Goal: Transaction & Acquisition: Purchase product/service

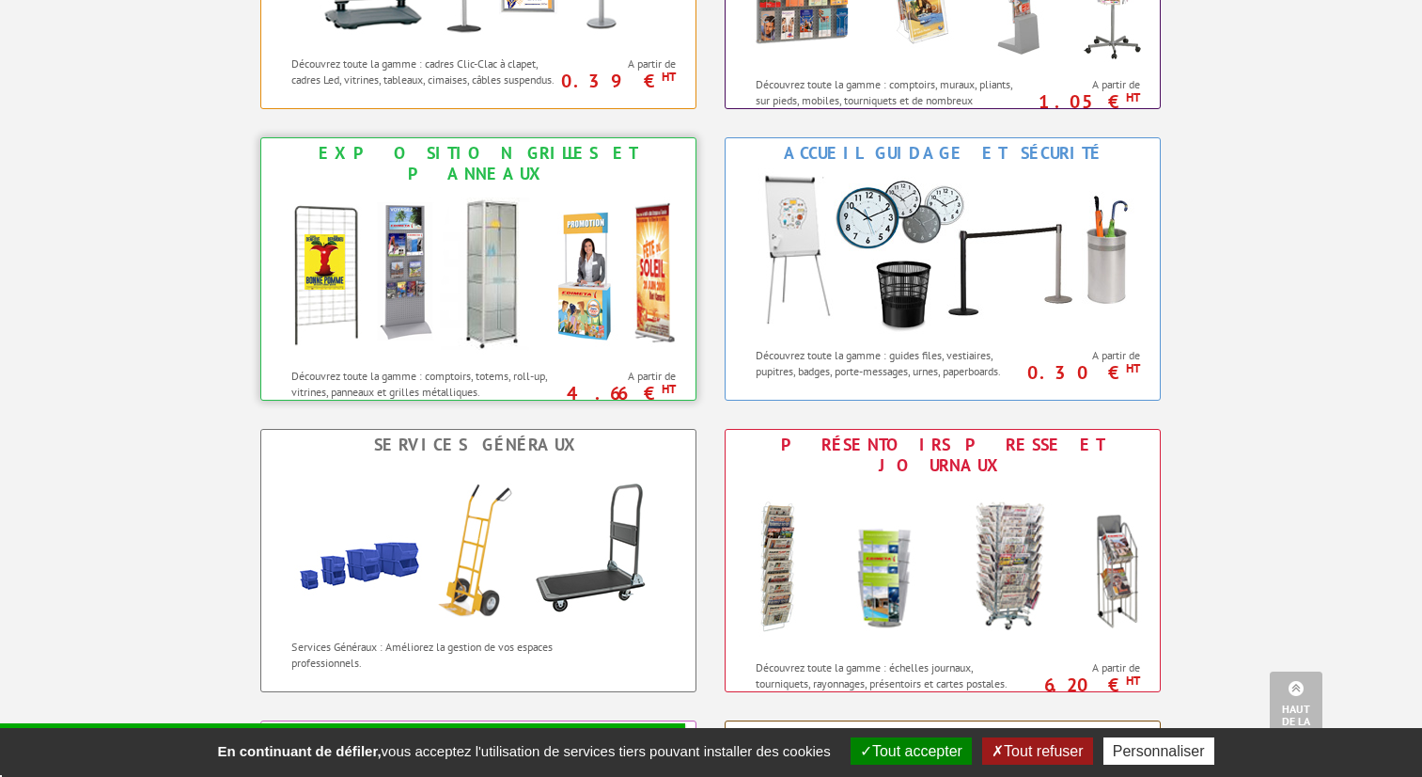
scroll to position [1013, 0]
click at [590, 368] on span "A partir de" at bounding box center [621, 375] width 112 height 15
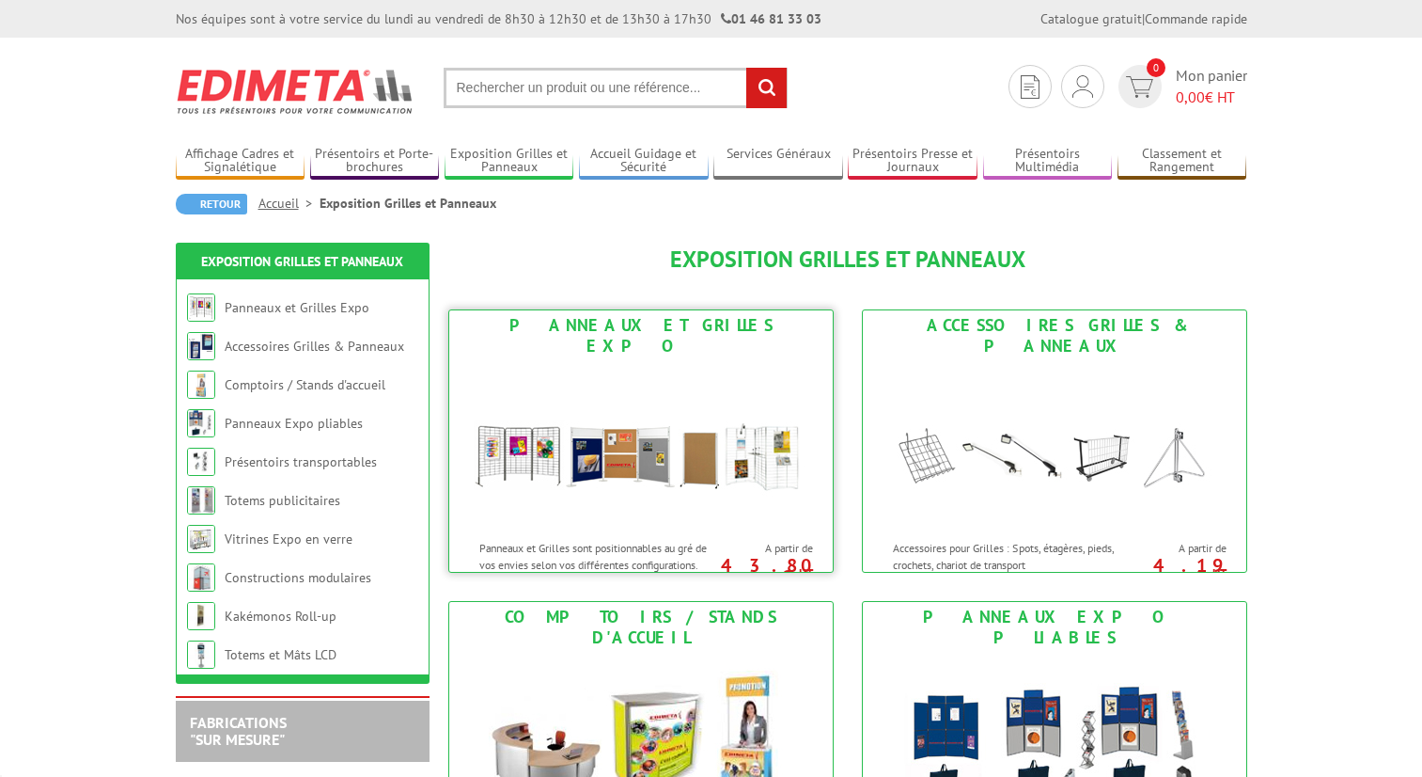
click at [647, 418] on img at bounding box center [641, 445] width 348 height 169
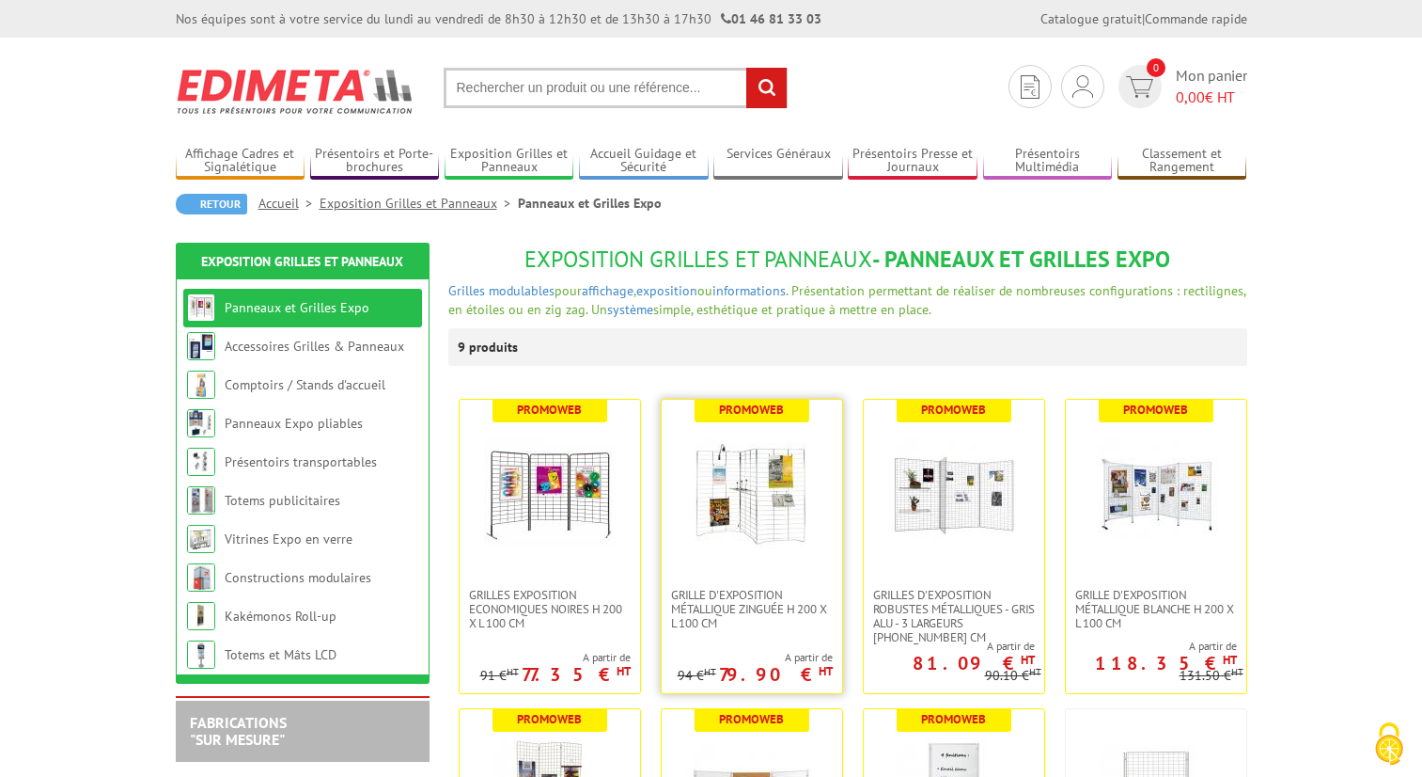
click at [739, 560] on link at bounding box center [752, 494] width 181 height 188
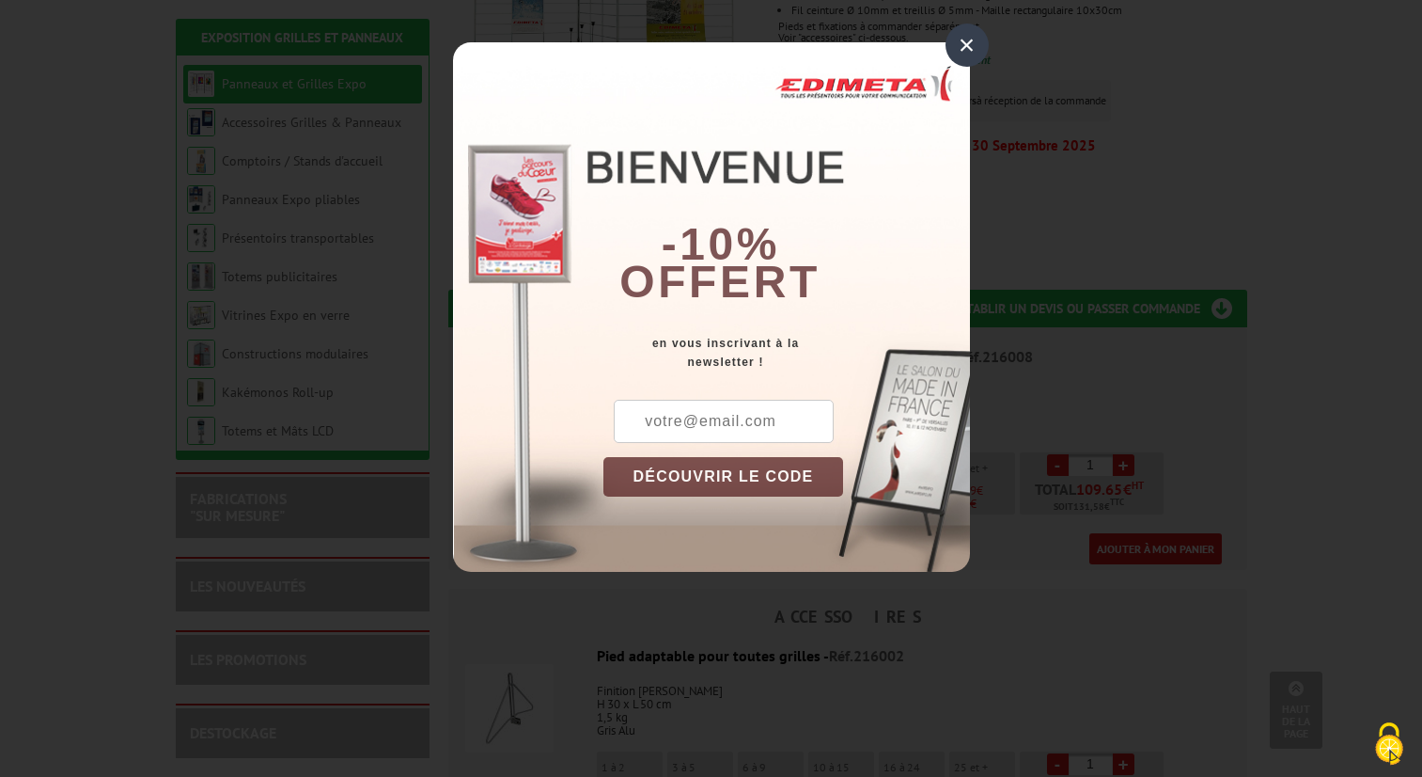
click at [952, 31] on div "×" at bounding box center [967, 45] width 43 height 43
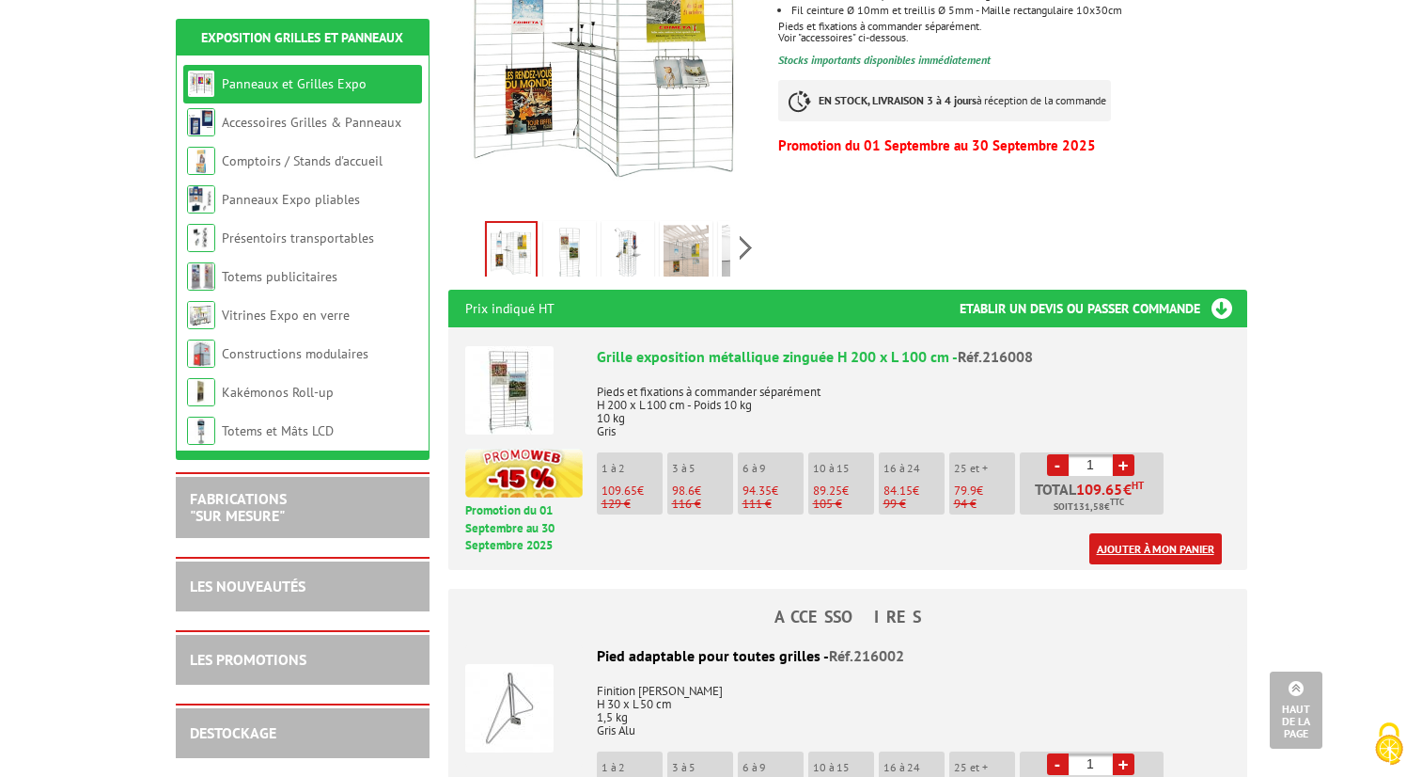
click at [1140, 533] on link "Ajouter à mon panier" at bounding box center [1156, 548] width 133 height 31
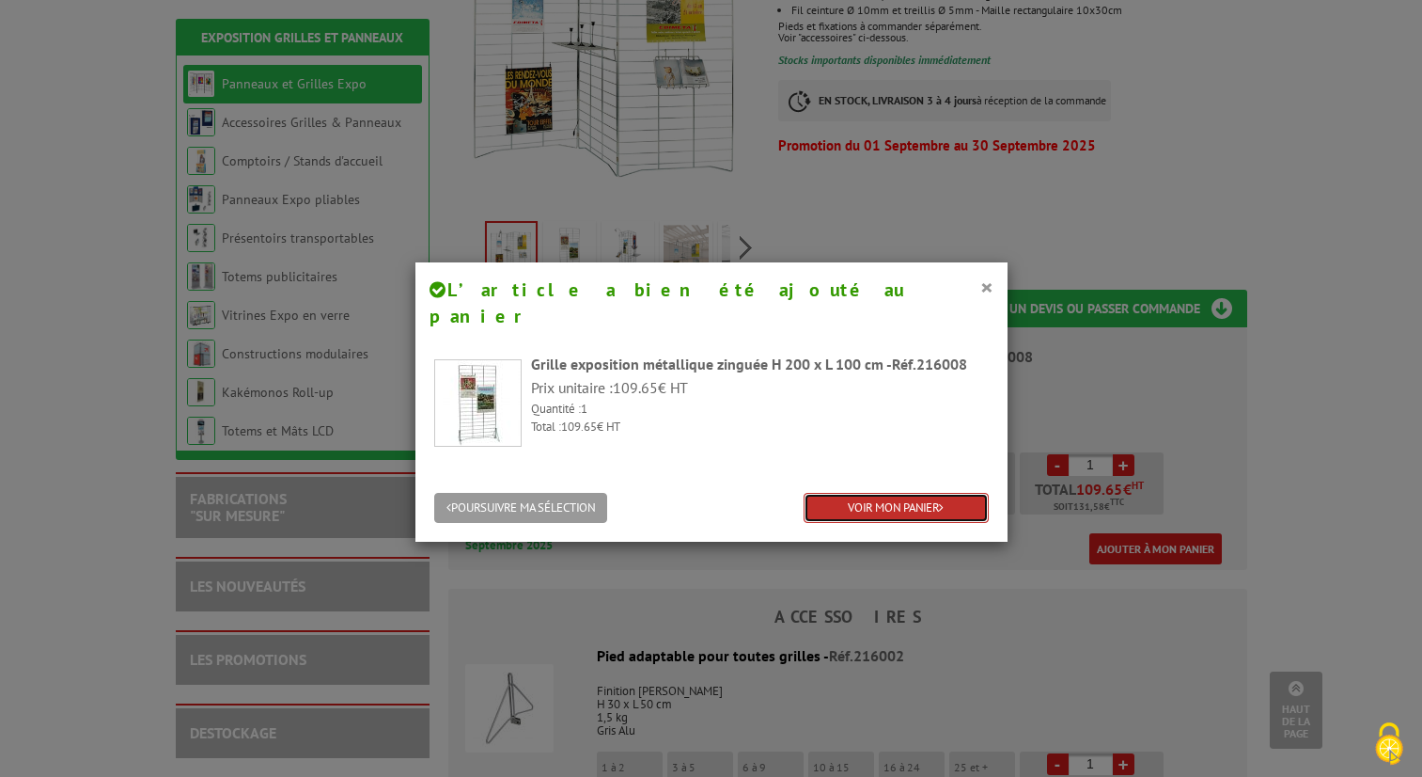
click at [895, 493] on link "VOIR MON PANIER" at bounding box center [896, 508] width 185 height 31
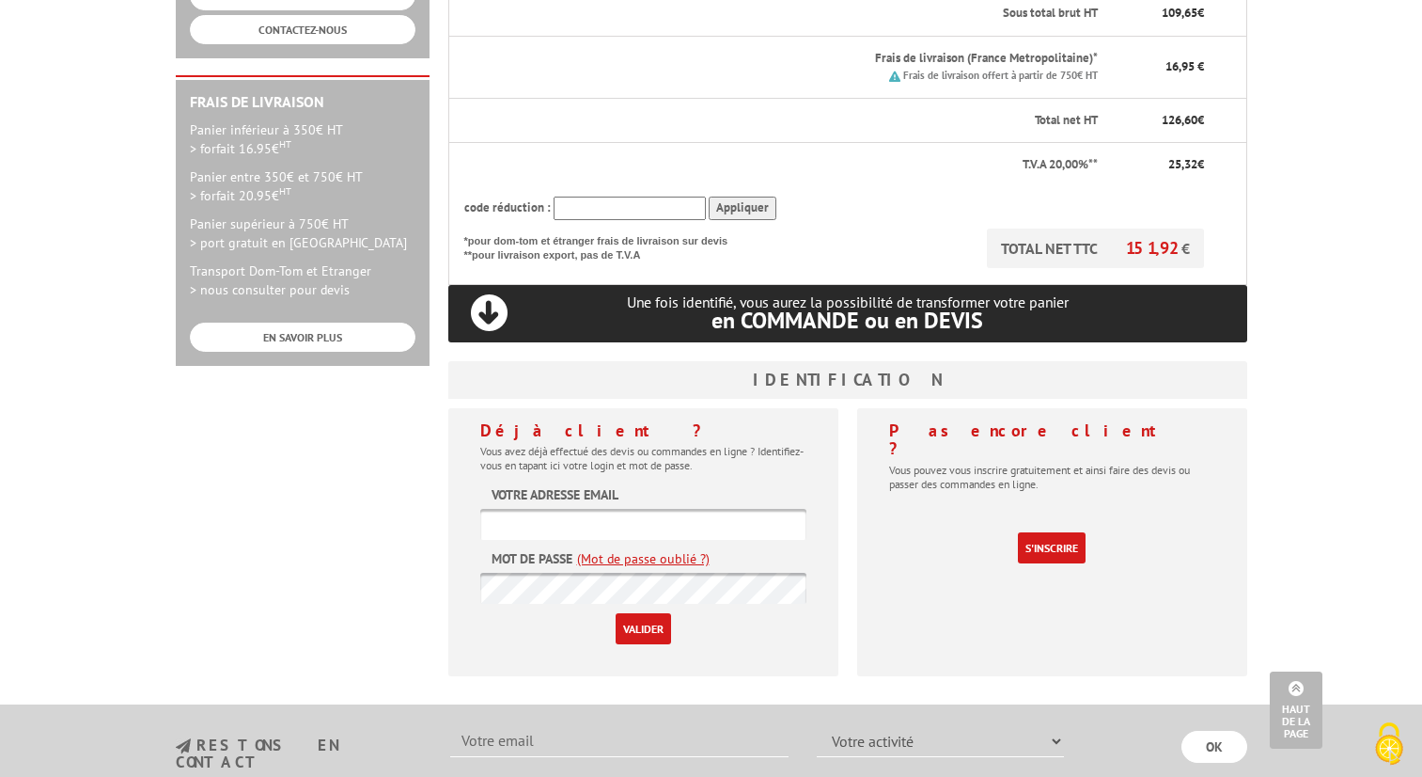
scroll to position [481, 0]
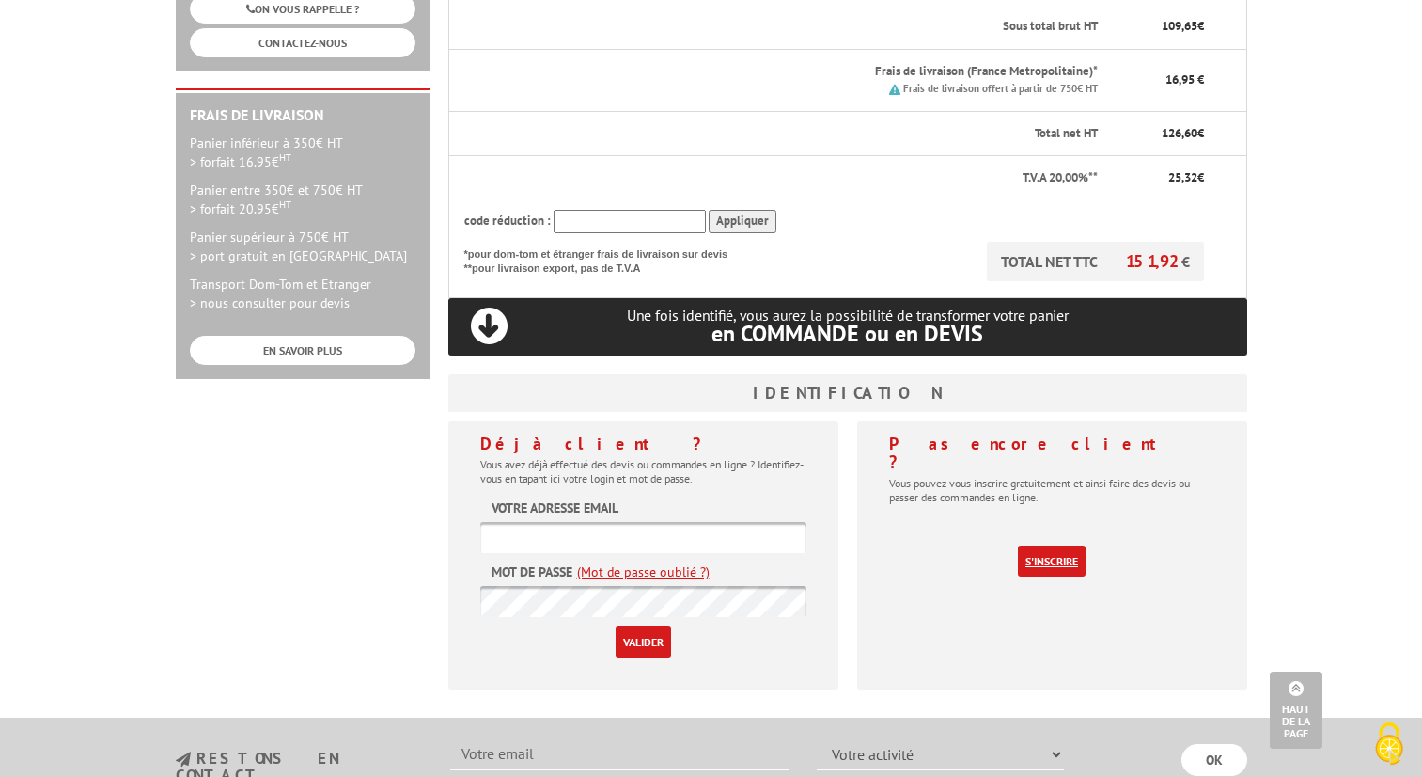
click at [1060, 545] on link "S'inscrire" at bounding box center [1052, 560] width 68 height 31
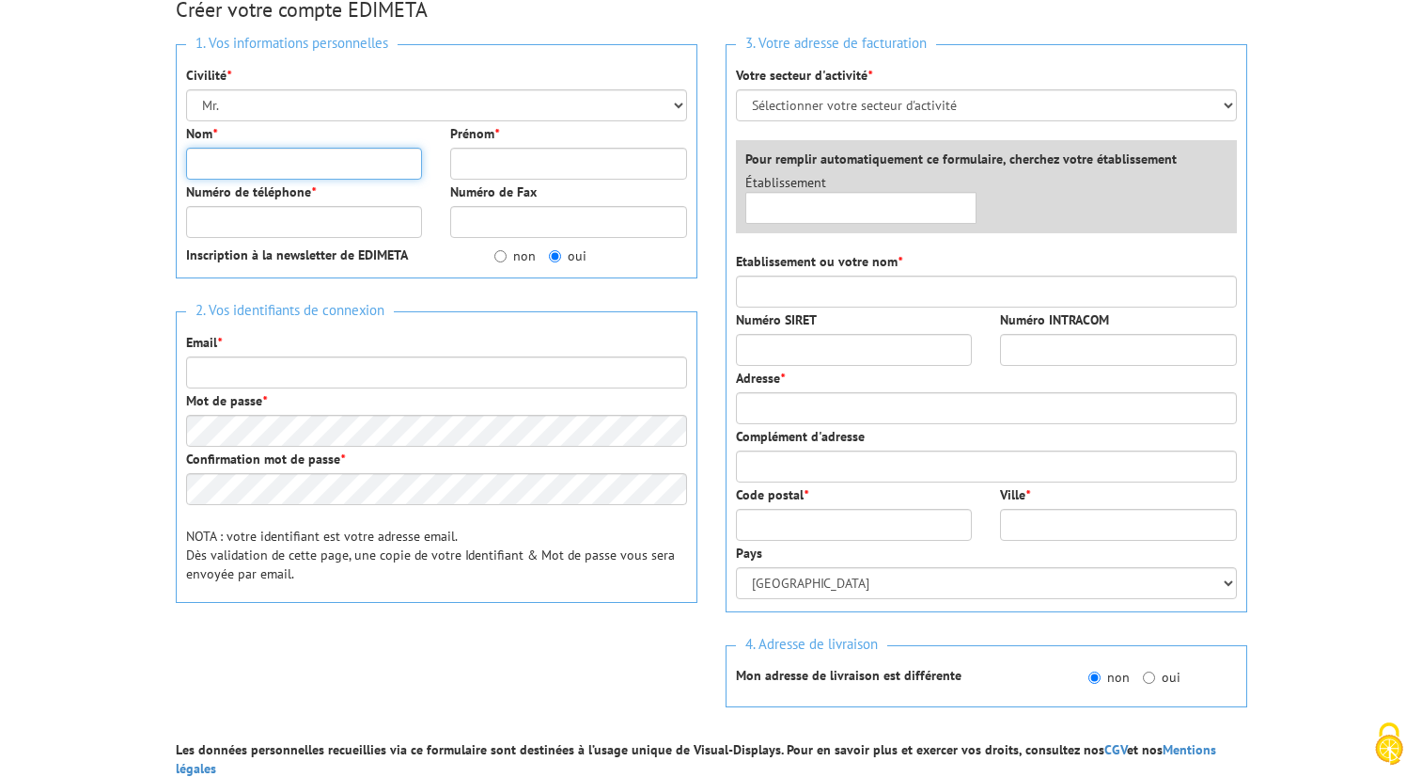
click at [255, 166] on input "Nom *" at bounding box center [304, 164] width 237 height 32
type input "q"
type input "alee"
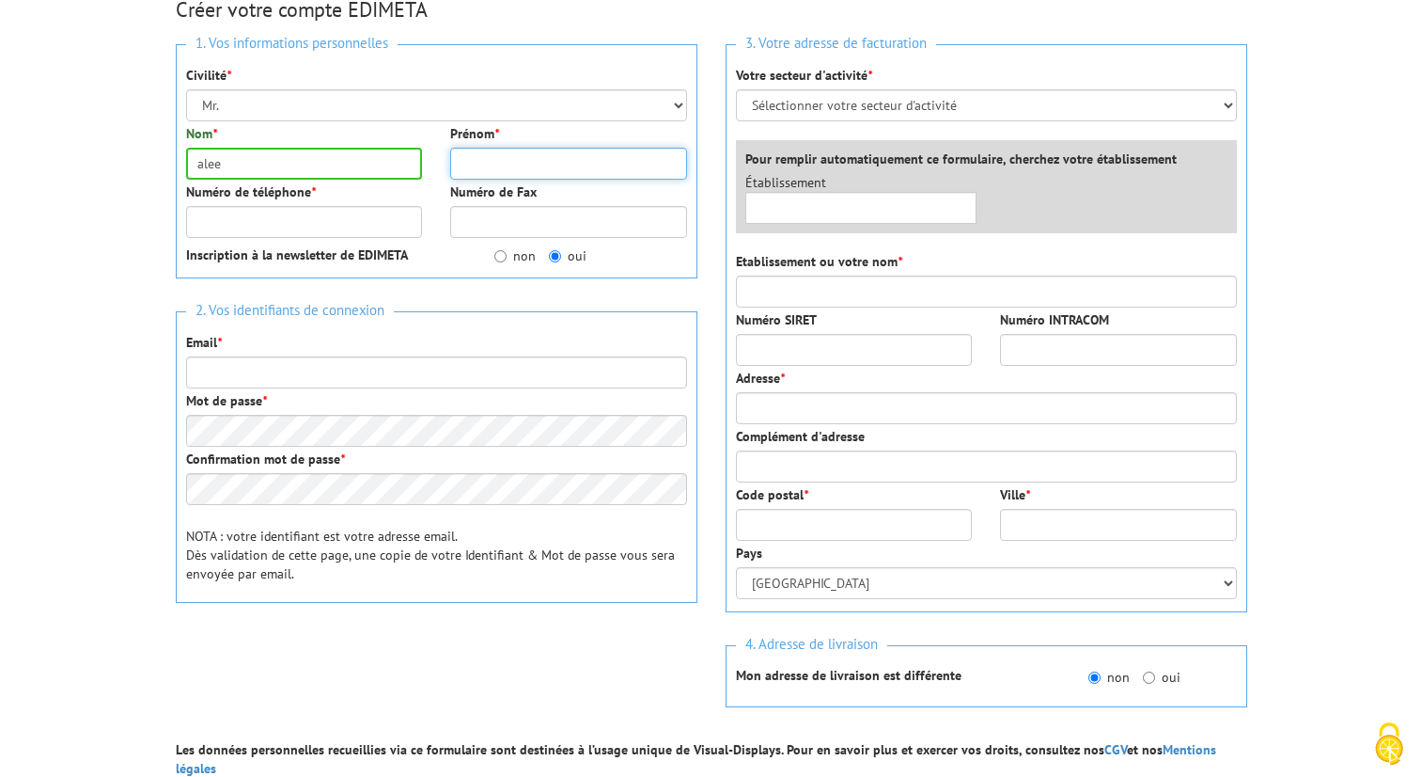
click at [491, 172] on input "Prénom *" at bounding box center [568, 164] width 237 height 32
type input "23e23"
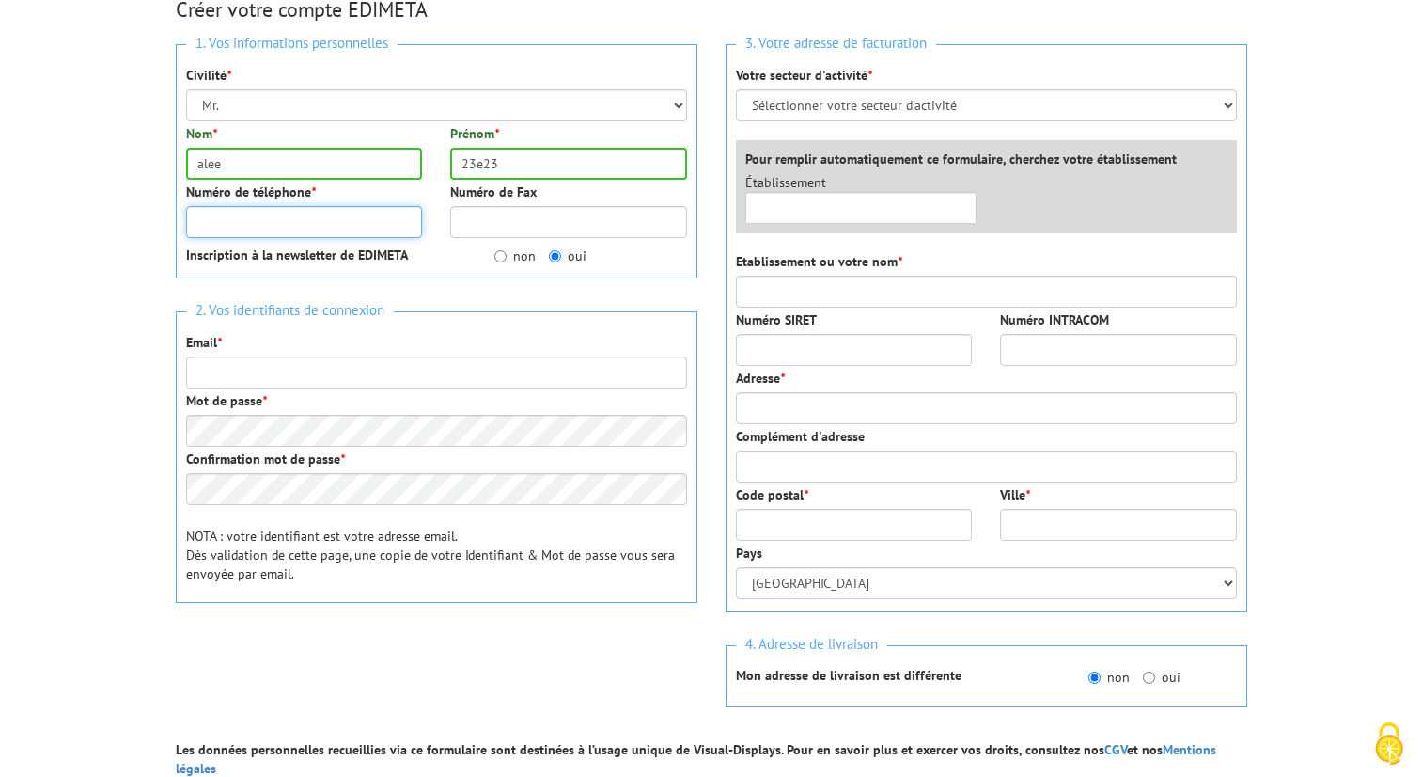
click at [356, 231] on input "Numéro de téléphone *" at bounding box center [304, 222] width 237 height 32
type input "3223393123"
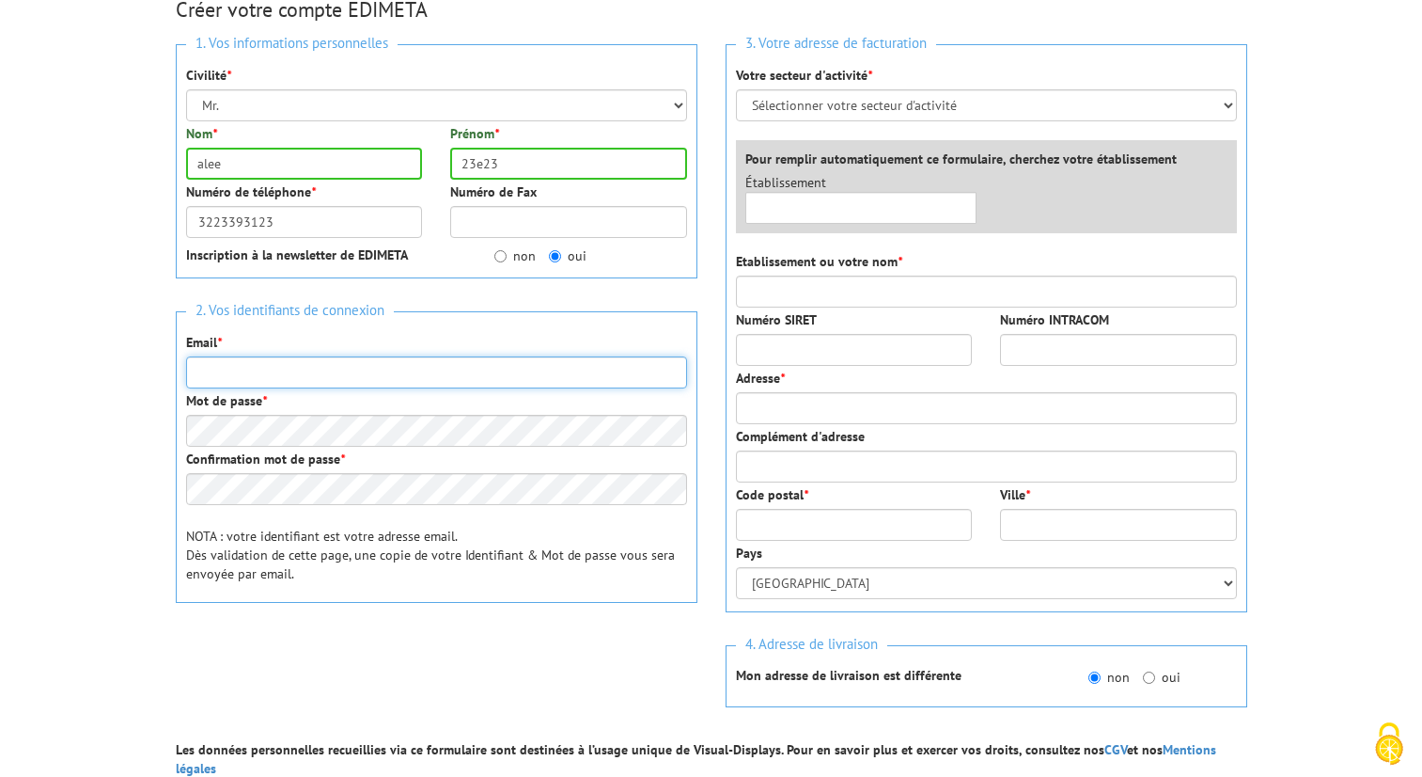
click at [340, 385] on input "Email *" at bounding box center [436, 372] width 501 height 32
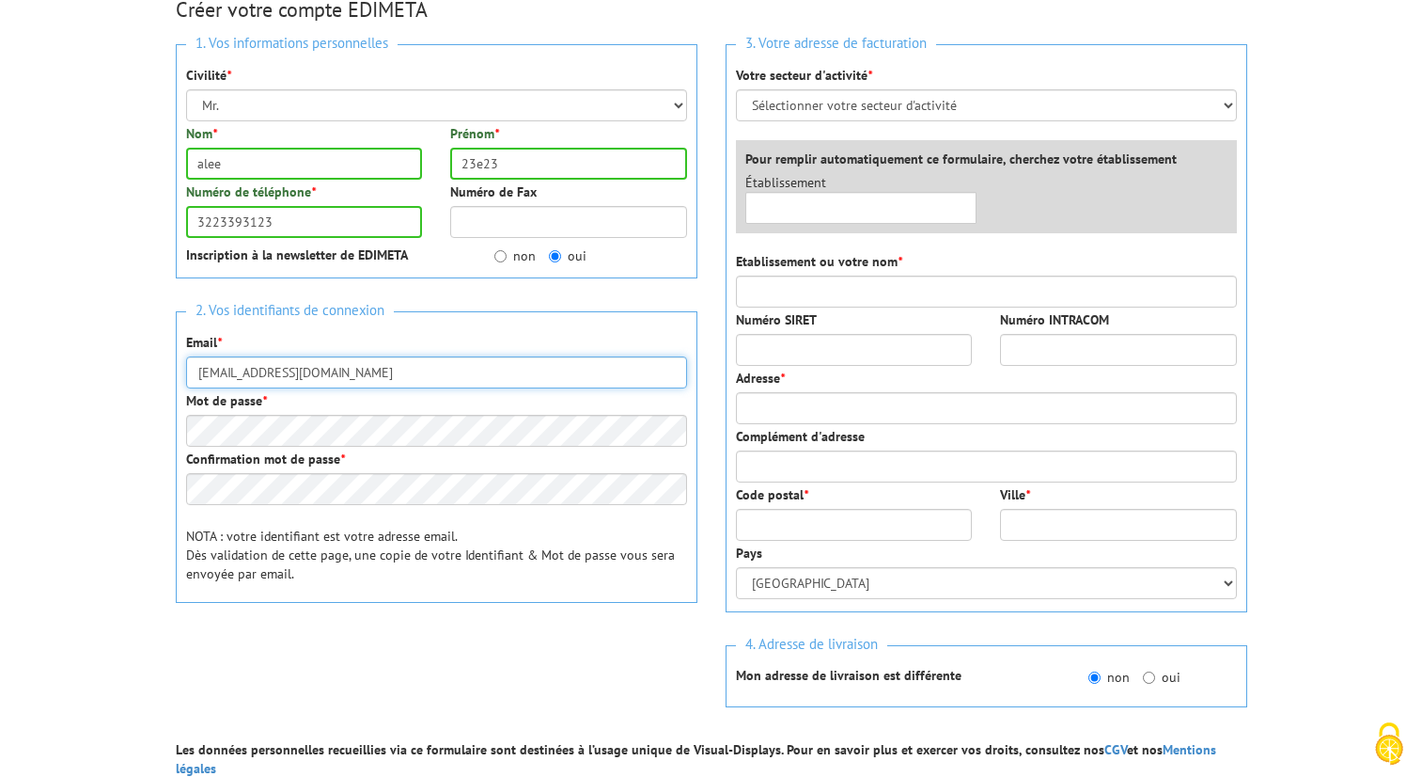
type input "[EMAIL_ADDRESS][DOMAIN_NAME]"
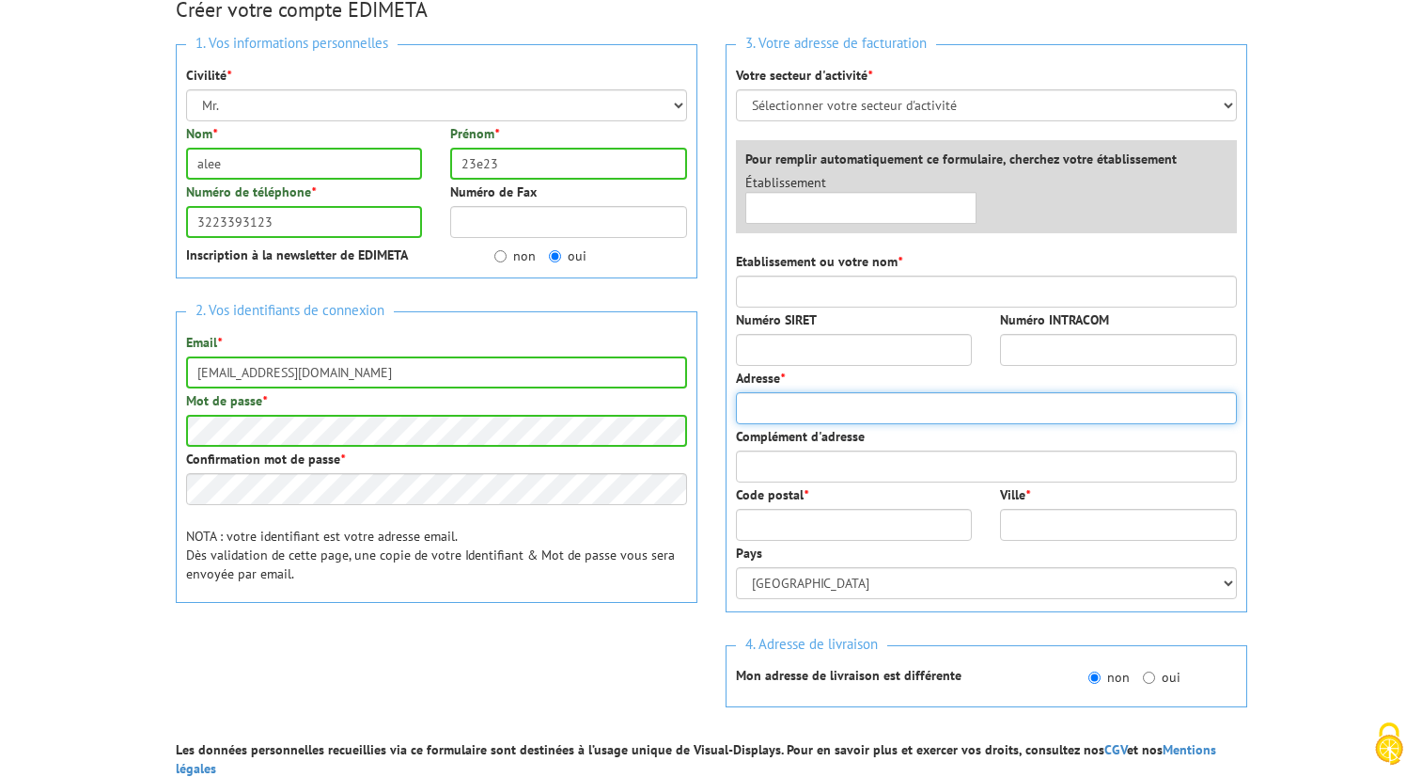
click at [818, 400] on input "Adresse *" at bounding box center [986, 408] width 501 height 32
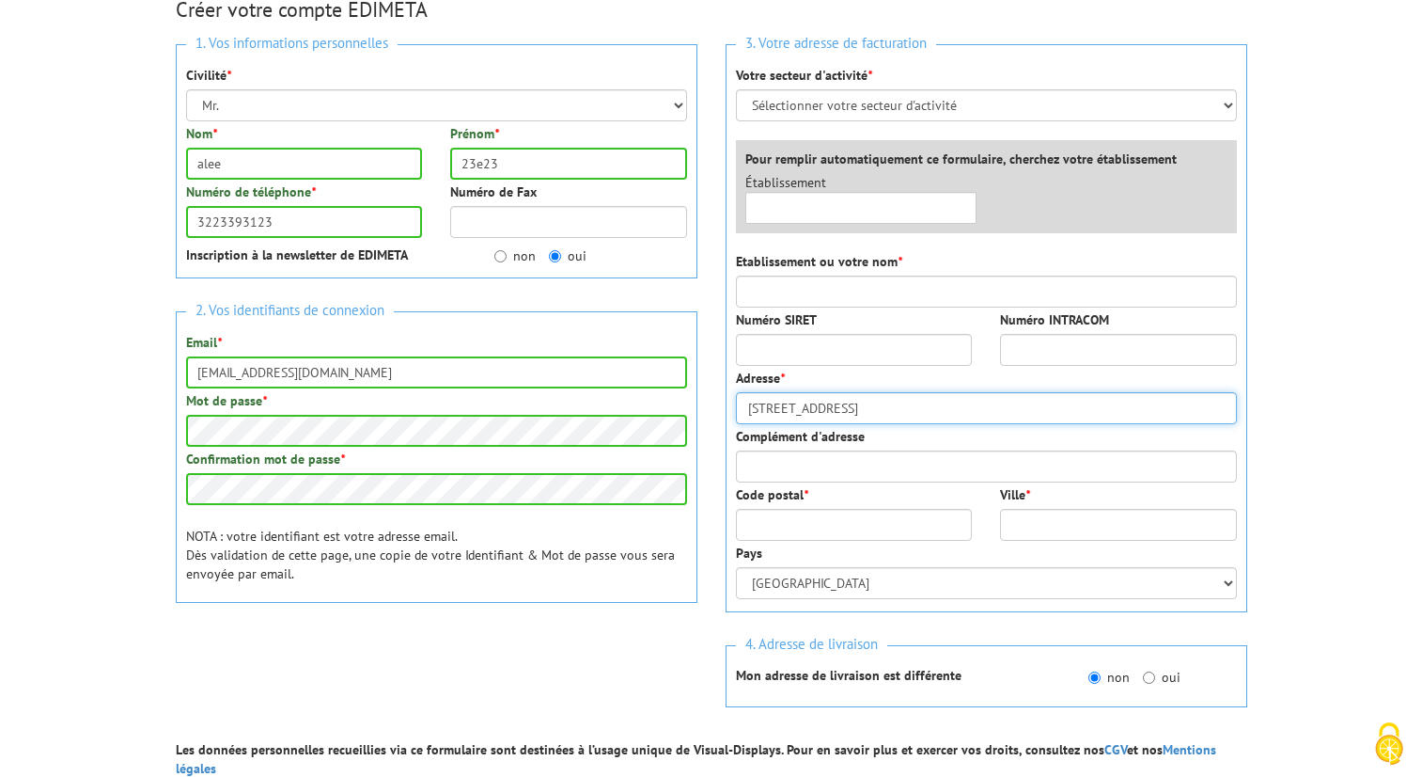
type input "[STREET_ADDRESS]"
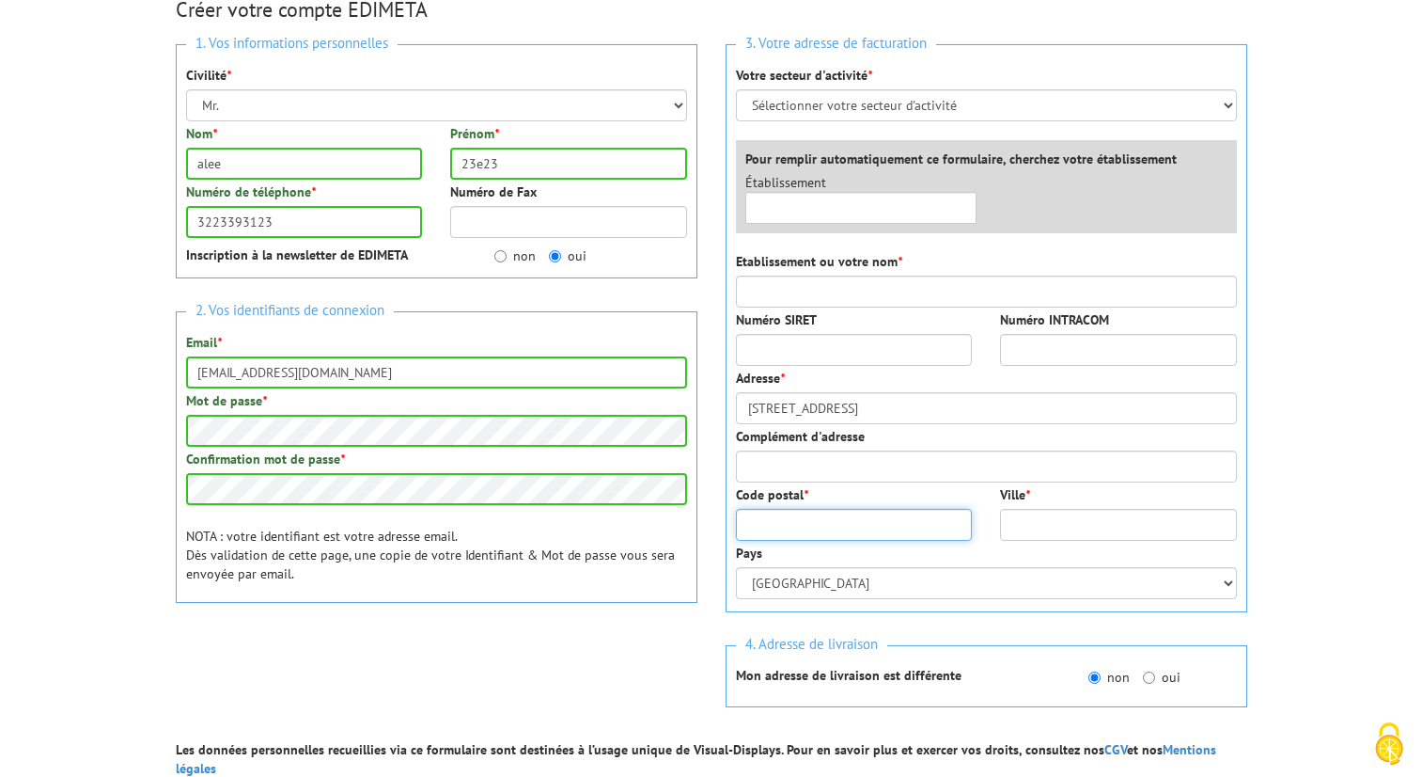
click at [802, 527] on input "Code postal *" at bounding box center [854, 525] width 237 height 32
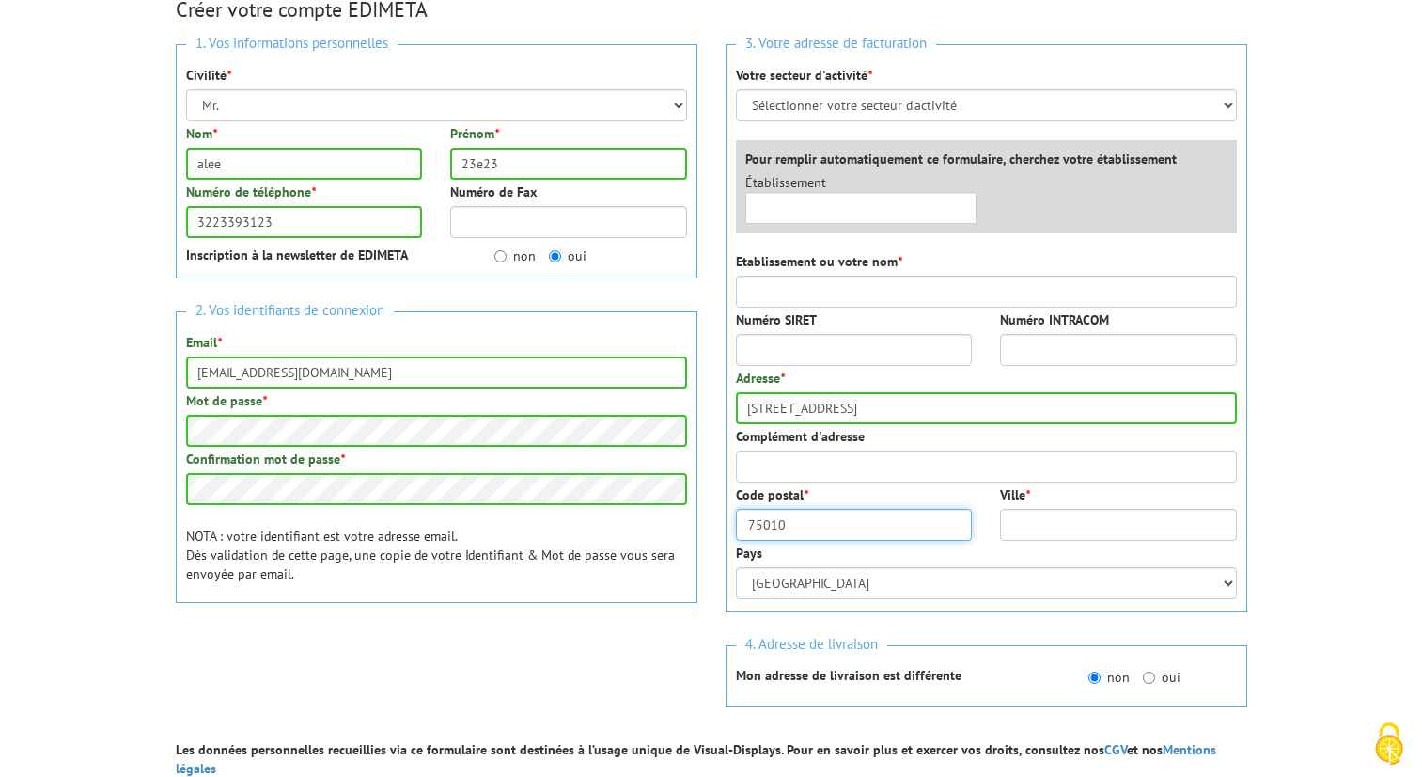
type input "75010"
click at [1152, 526] on input "Ville *" at bounding box center [1118, 525] width 237 height 32
type input "O"
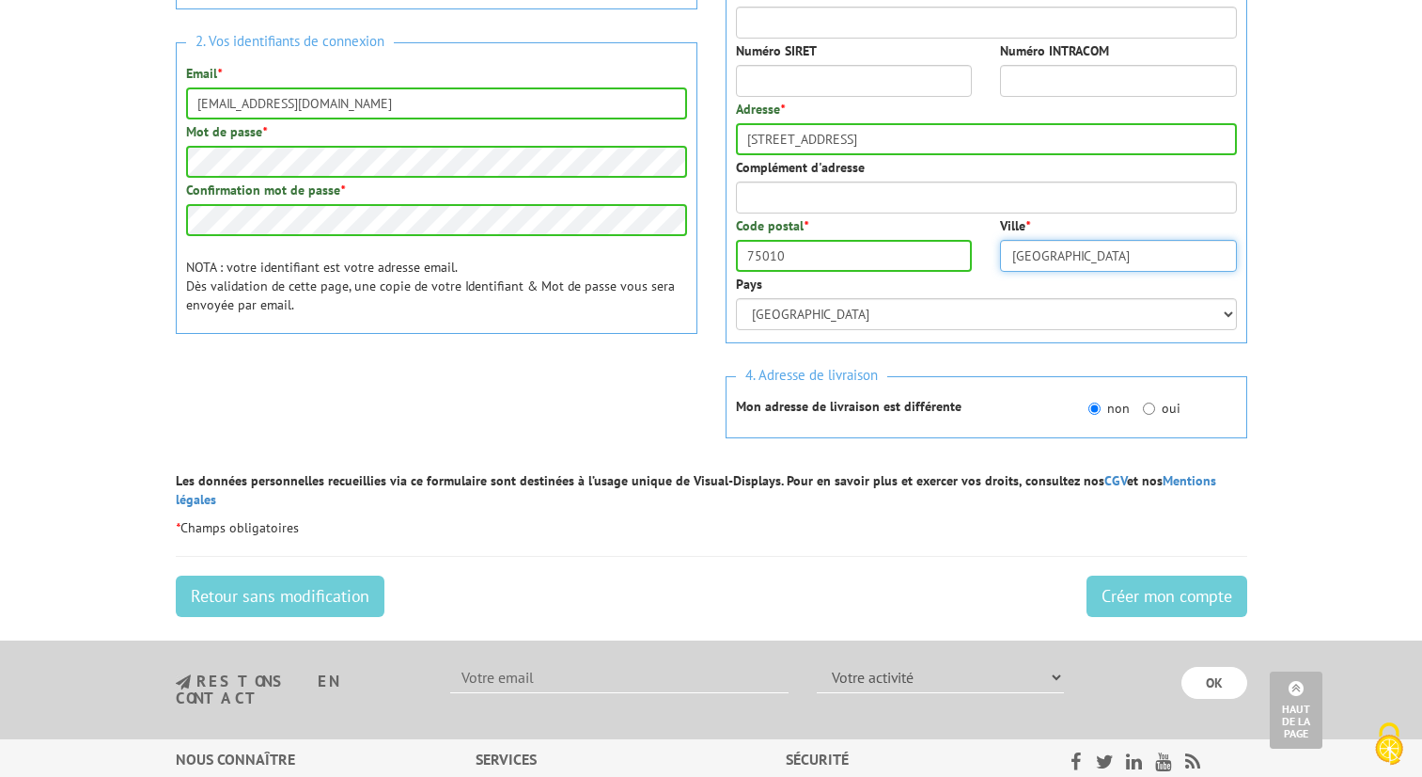
scroll to position [509, 0]
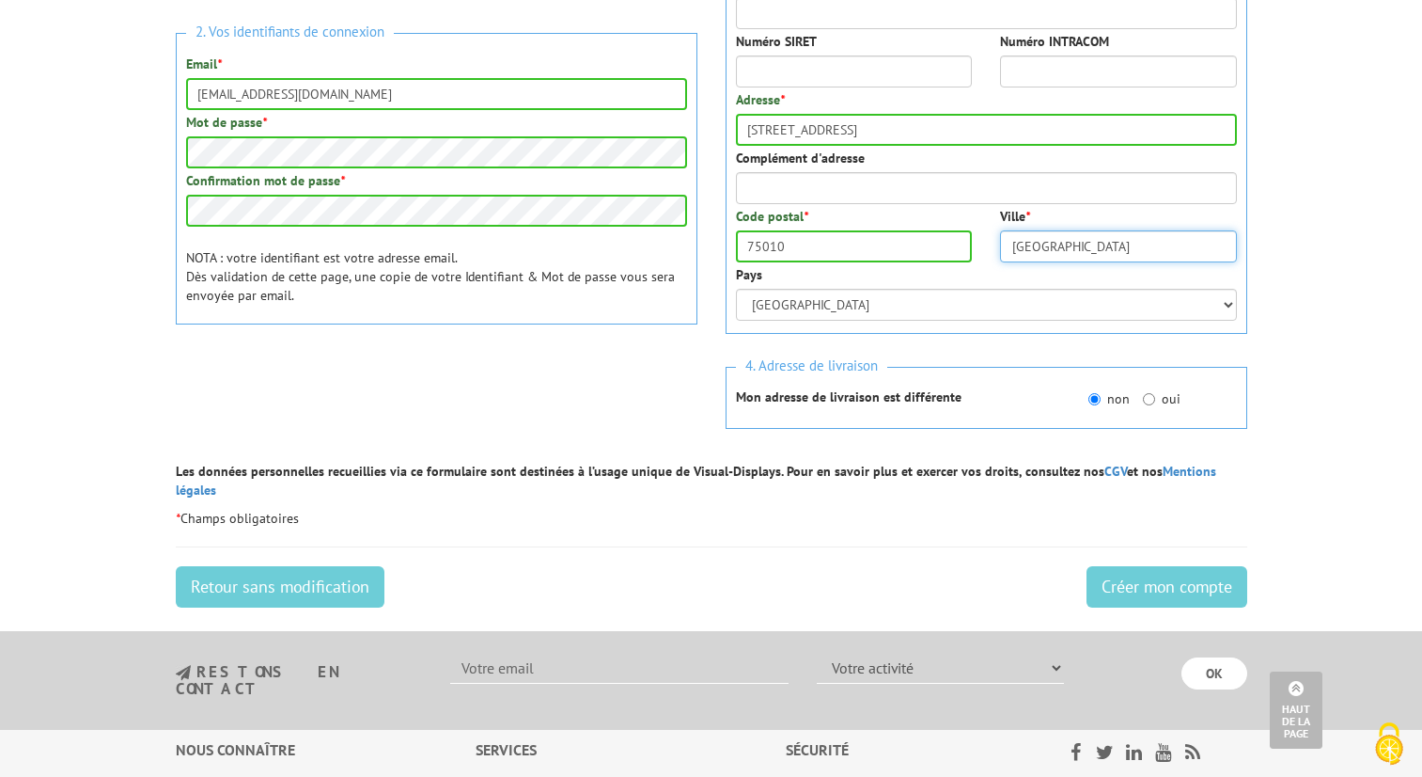
type input "[GEOGRAPHIC_DATA]"
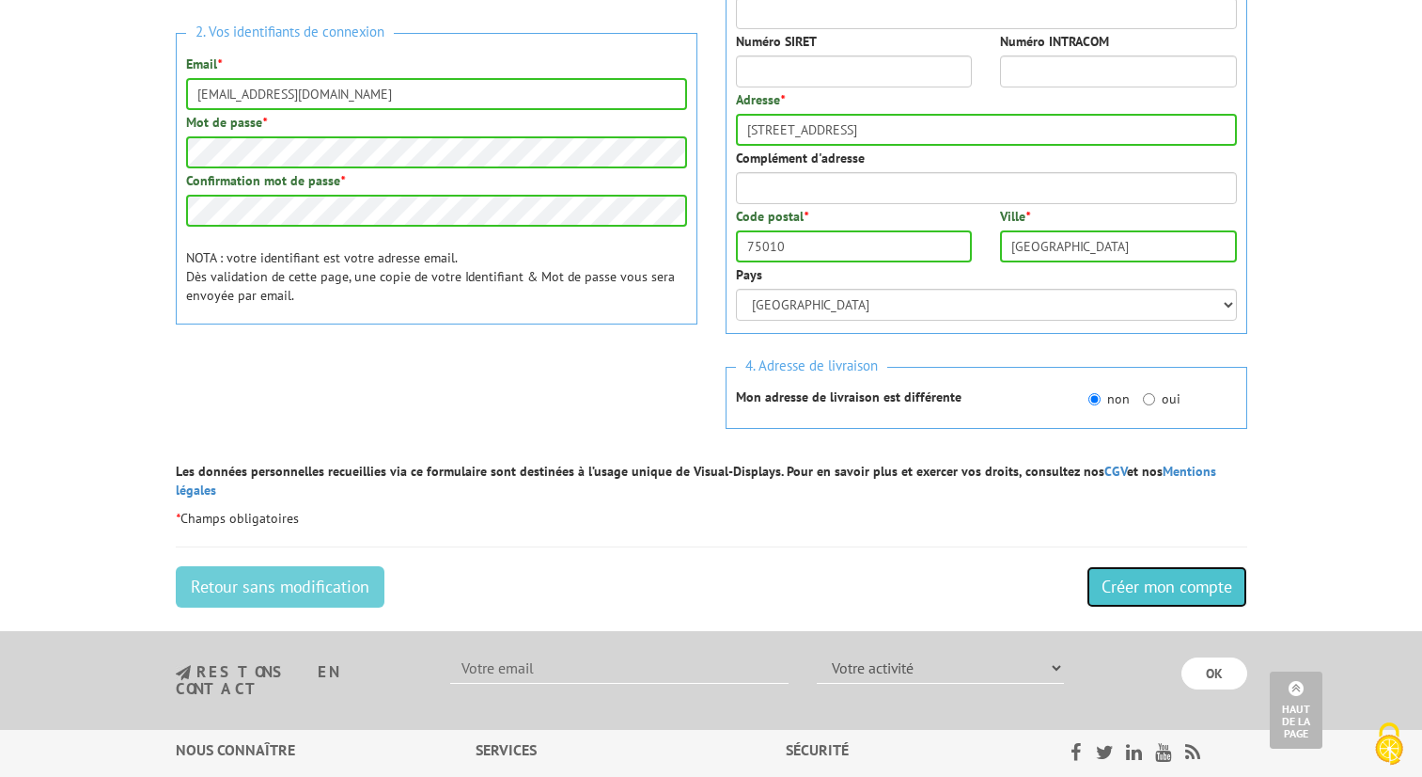
click at [1154, 569] on input "Créer mon compte" at bounding box center [1167, 586] width 161 height 41
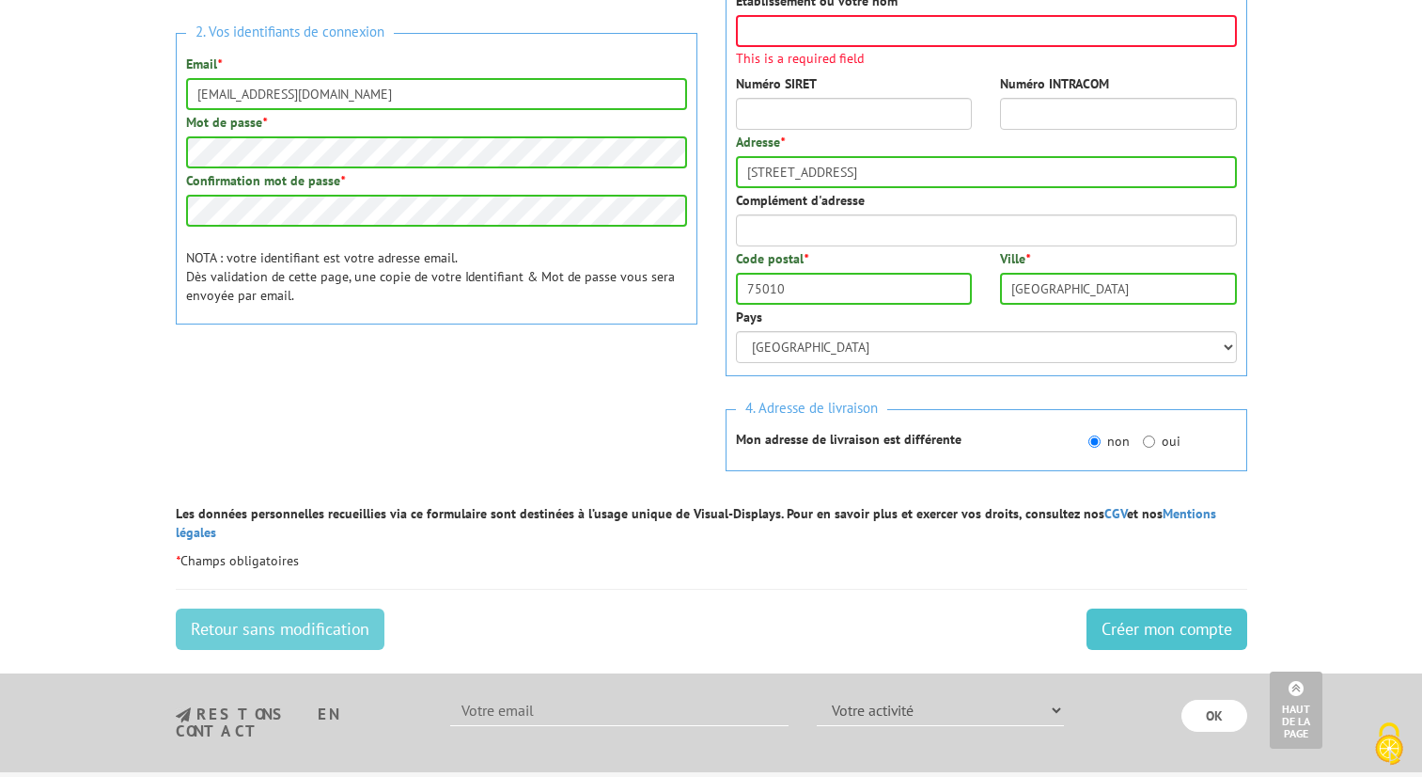
scroll to position [242, 0]
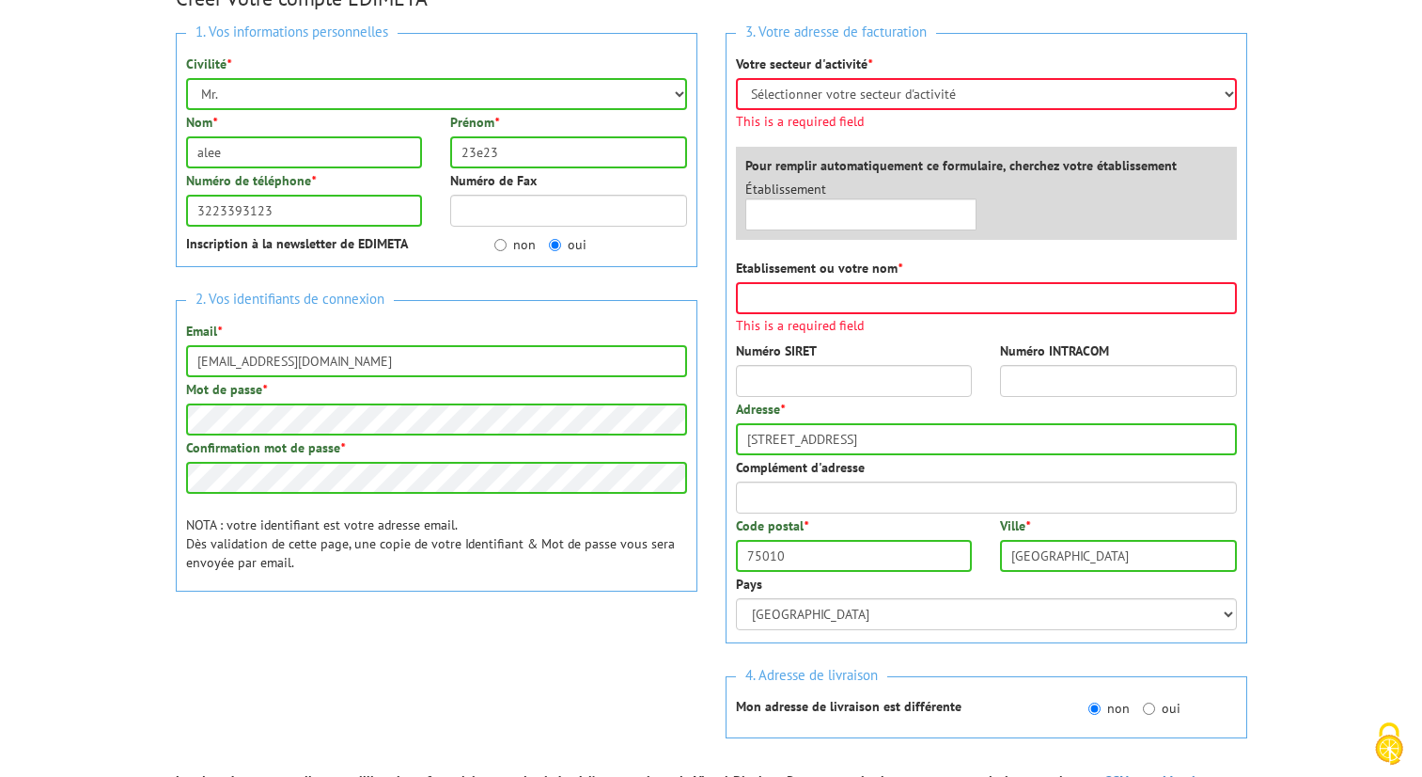
click at [975, 122] on span "This is a required field" at bounding box center [986, 121] width 501 height 13
click at [961, 94] on select "Sélectionner votre secteur d'activité Administrations et collectivités Magasins…" at bounding box center [986, 94] width 501 height 32
select select "876"
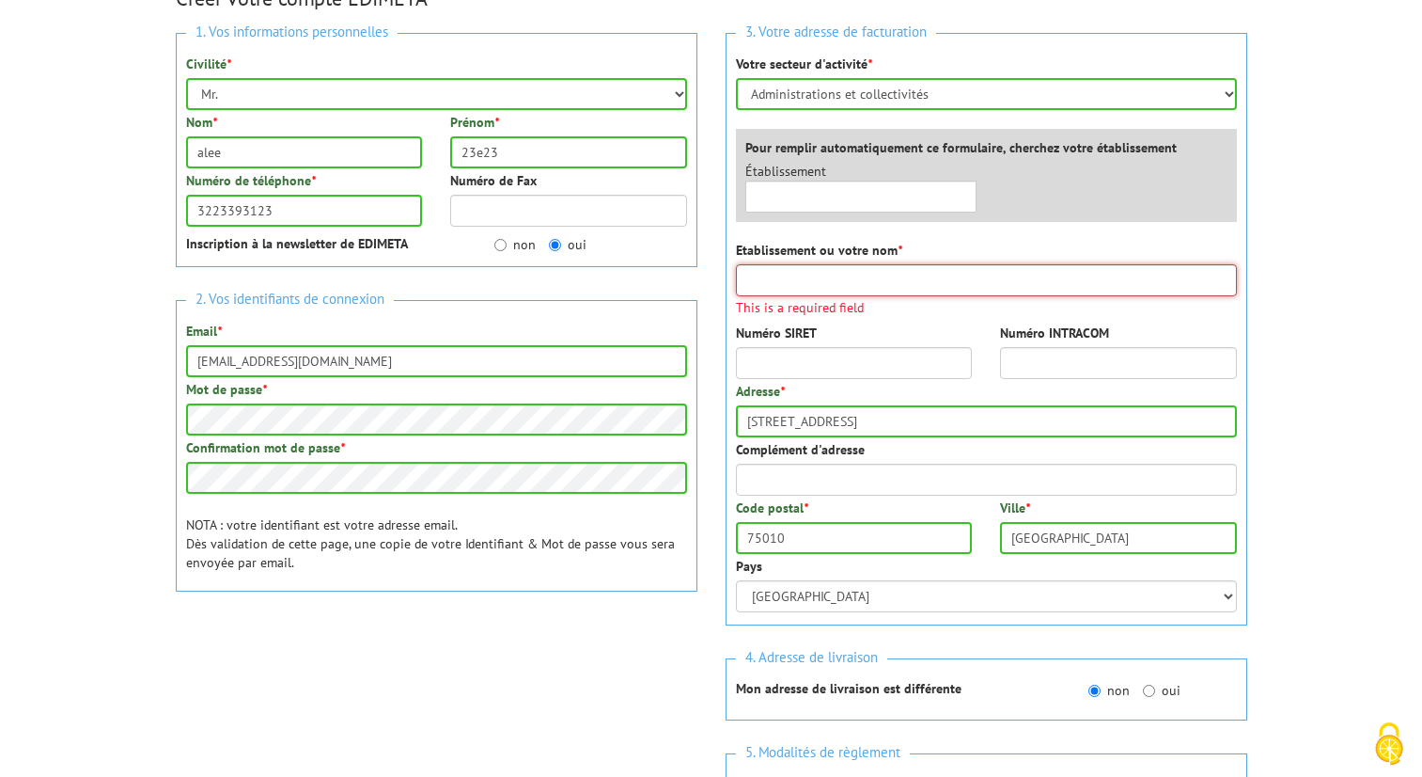
click at [845, 292] on input "Etablissement ou votre nom *" at bounding box center [986, 280] width 501 height 32
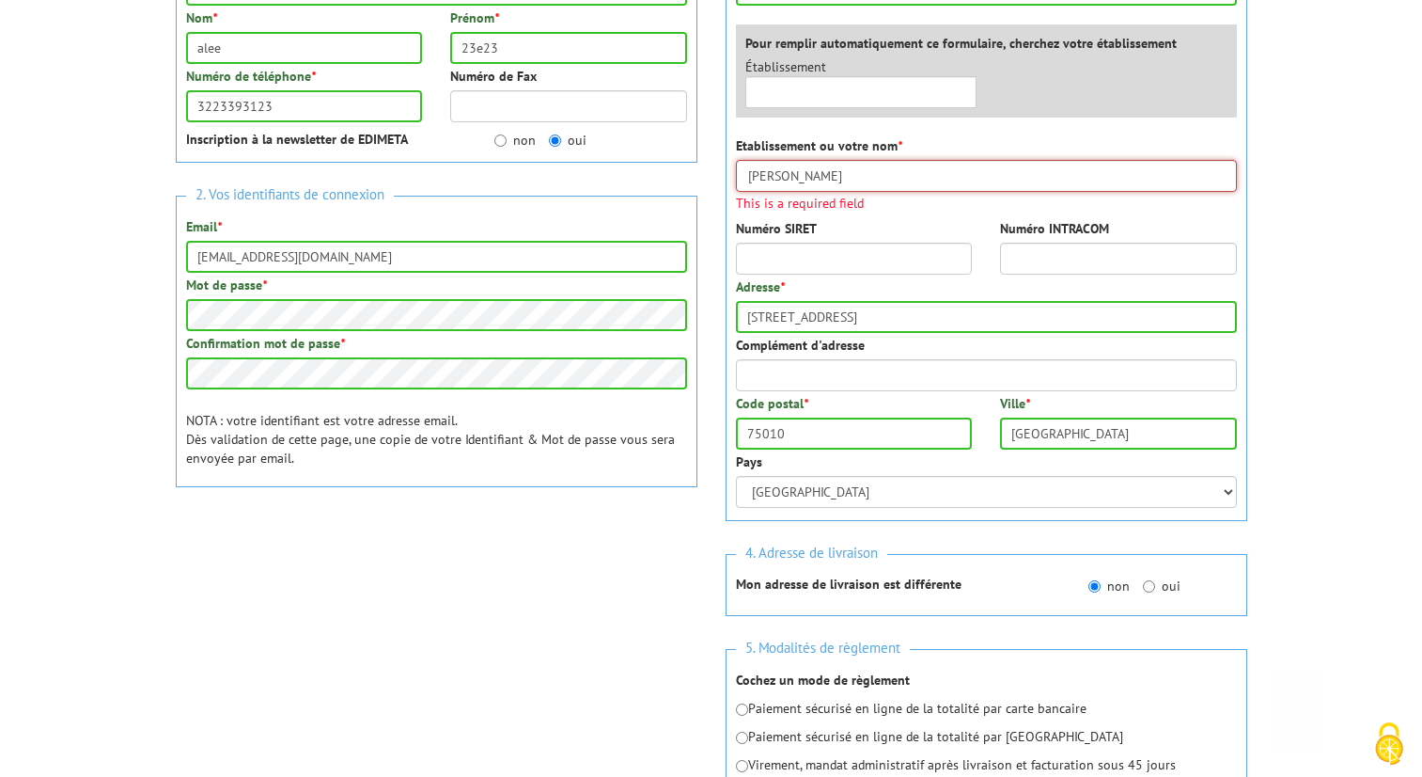
scroll to position [593, 0]
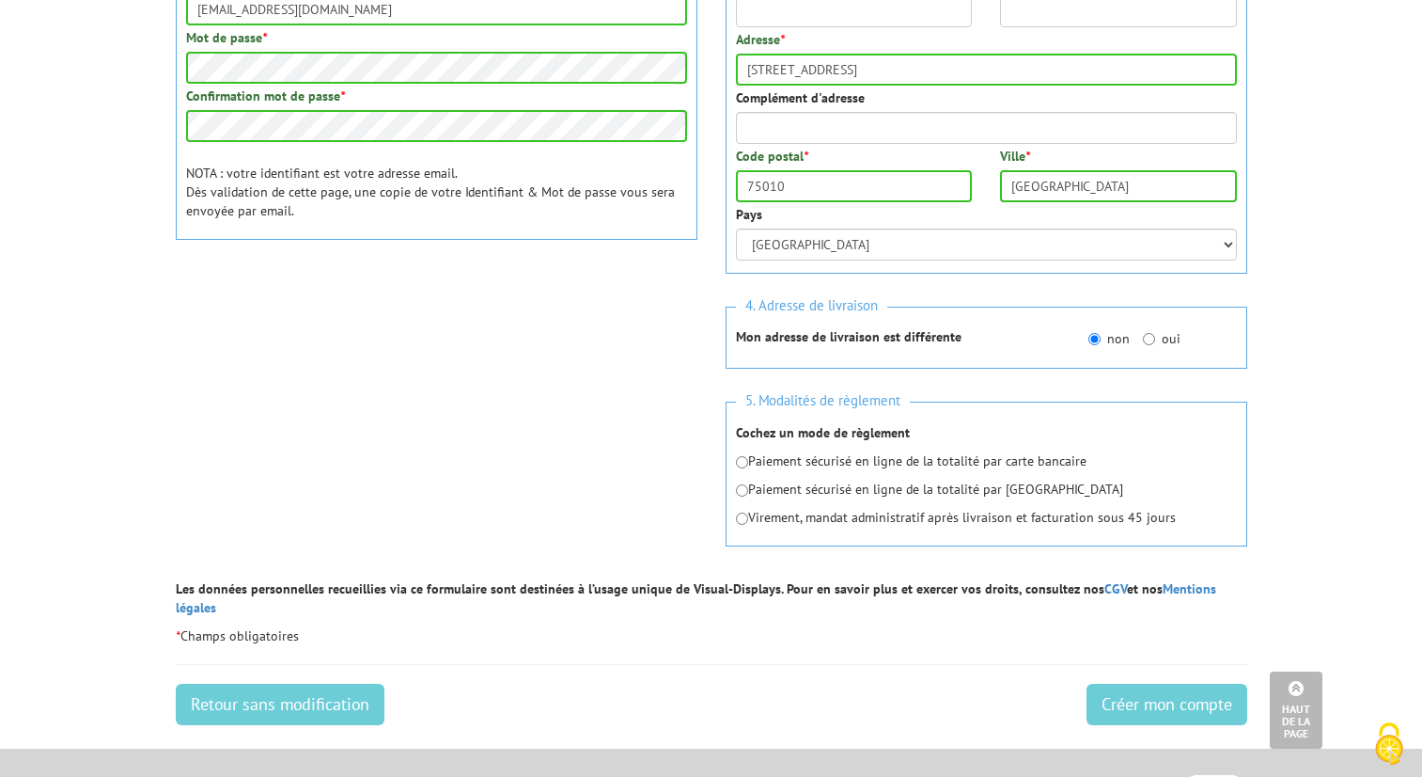
type input "[PERSON_NAME]"
click at [1122, 688] on div "Créer mon compte Retour sans modification" at bounding box center [712, 708] width 1072 height 51
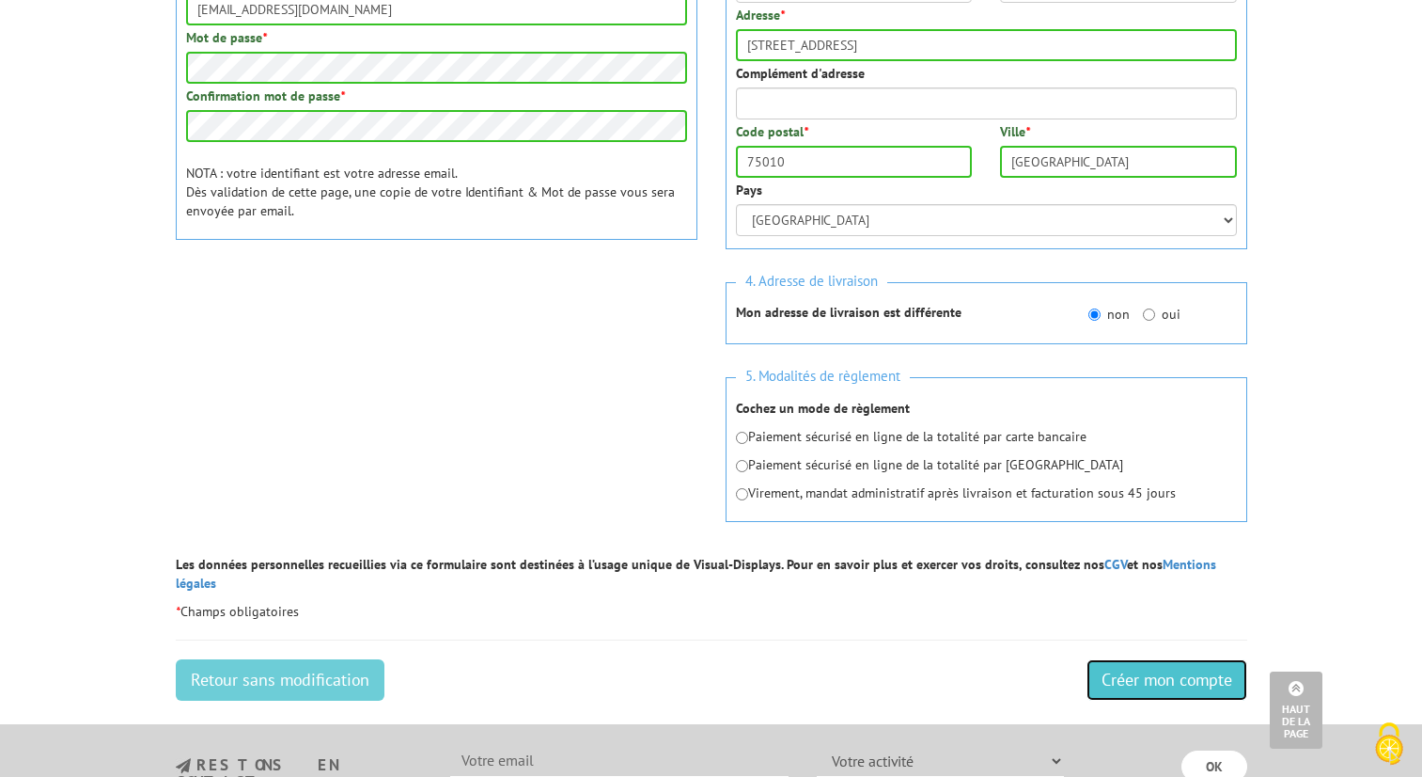
click at [1139, 659] on input "Créer mon compte" at bounding box center [1167, 679] width 161 height 41
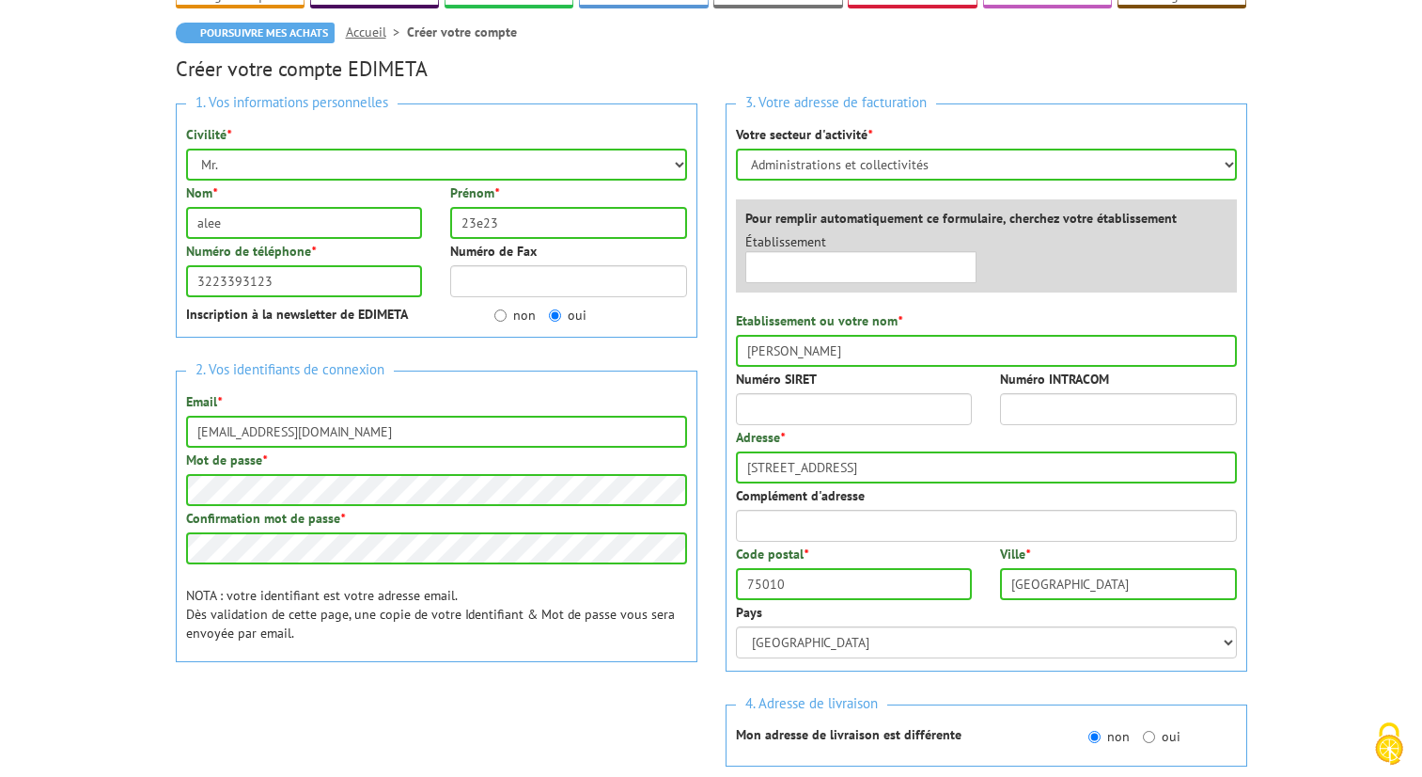
scroll to position [142, 0]
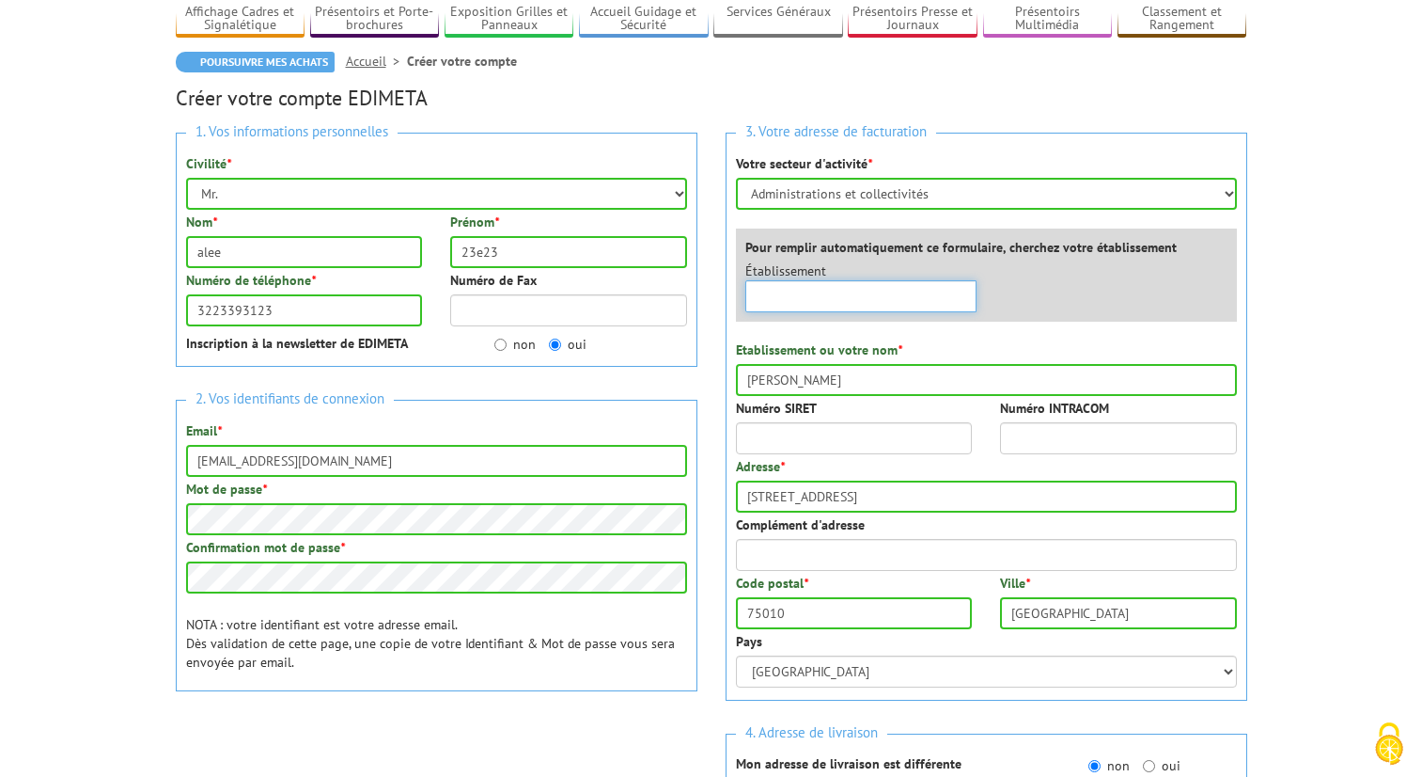
click at [839, 290] on input "text" at bounding box center [862, 296] width 232 height 32
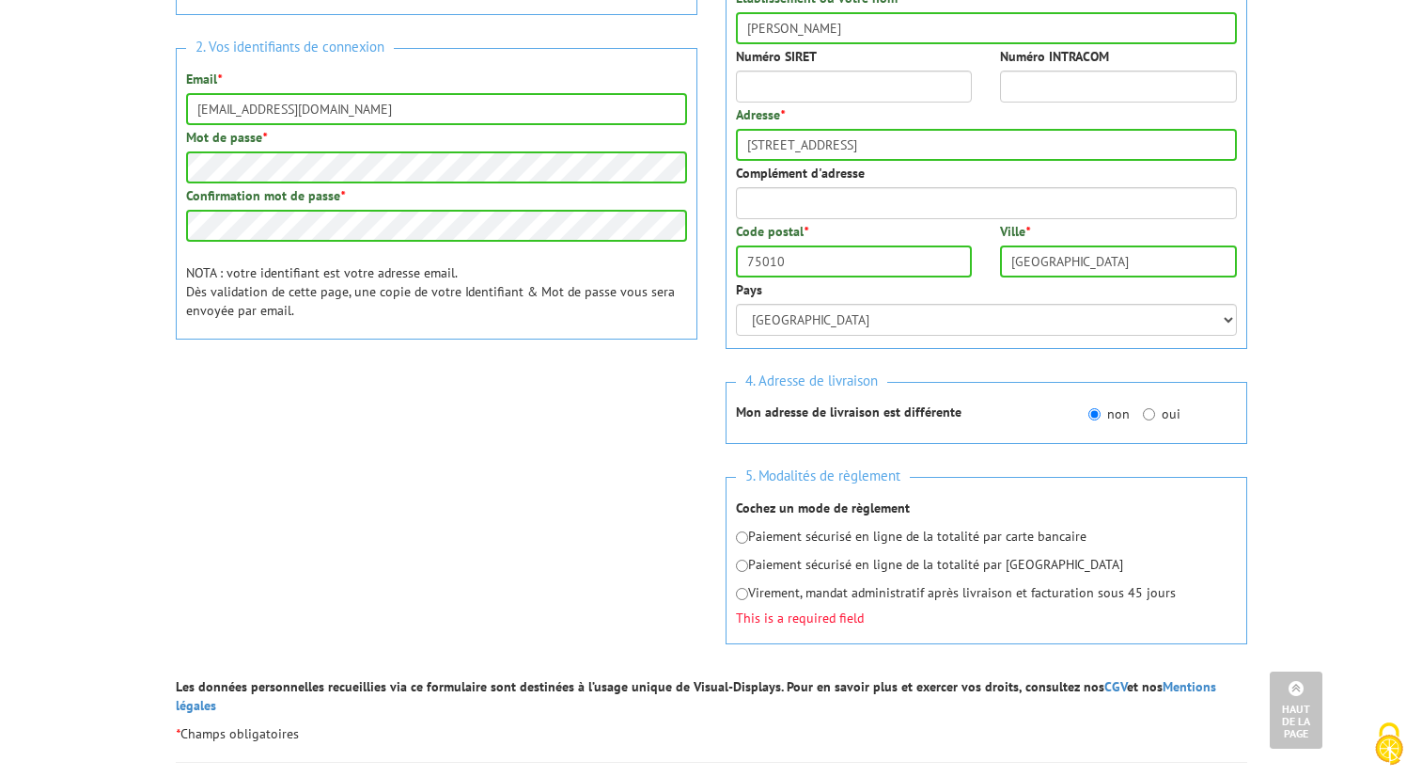
scroll to position [495, 0]
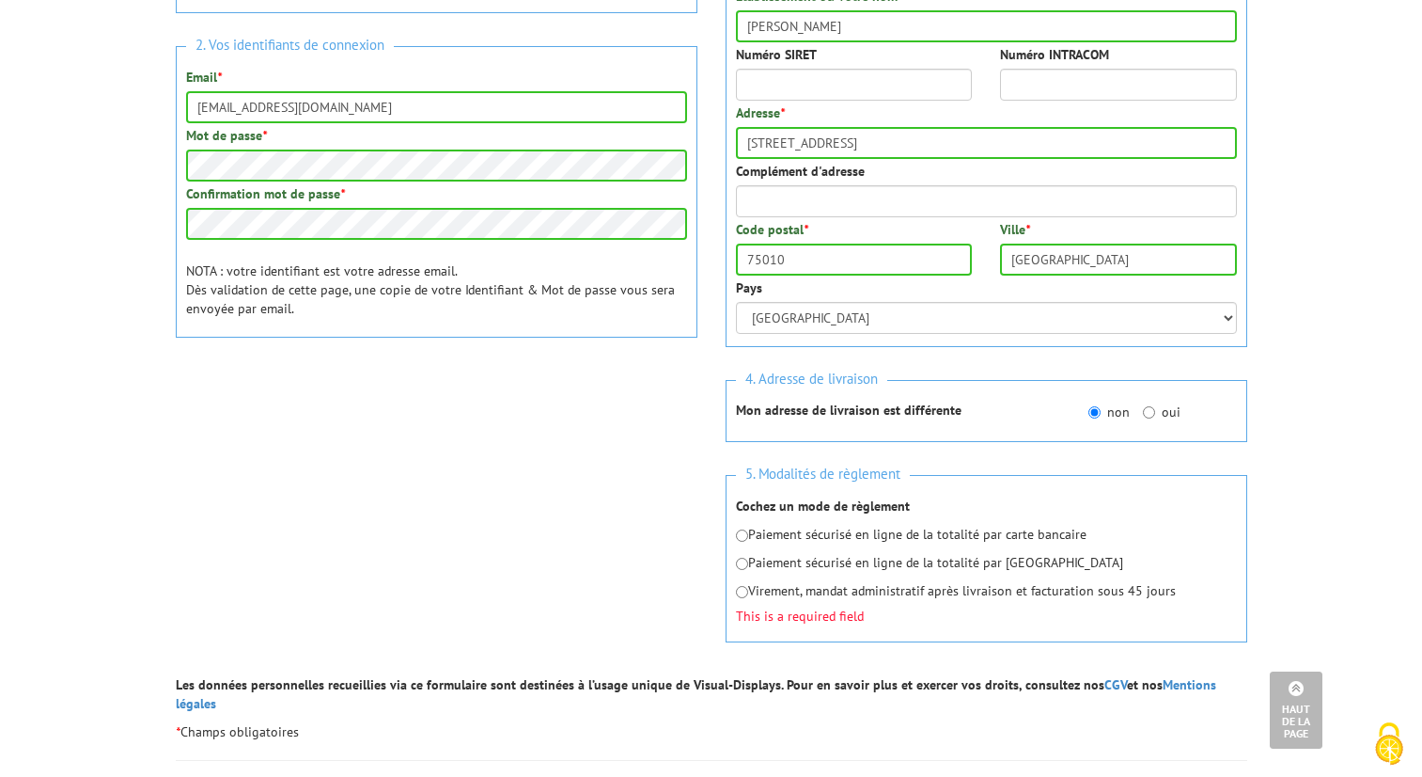
type input "123"
click at [752, 535] on p "Paiement sécurisé en ligne de la totalité par carte bancaire" at bounding box center [986, 534] width 501 height 19
click at [745, 535] on input "radio" at bounding box center [742, 535] width 12 height 12
radio input "true"
